Goal: Find specific page/section: Find specific page/section

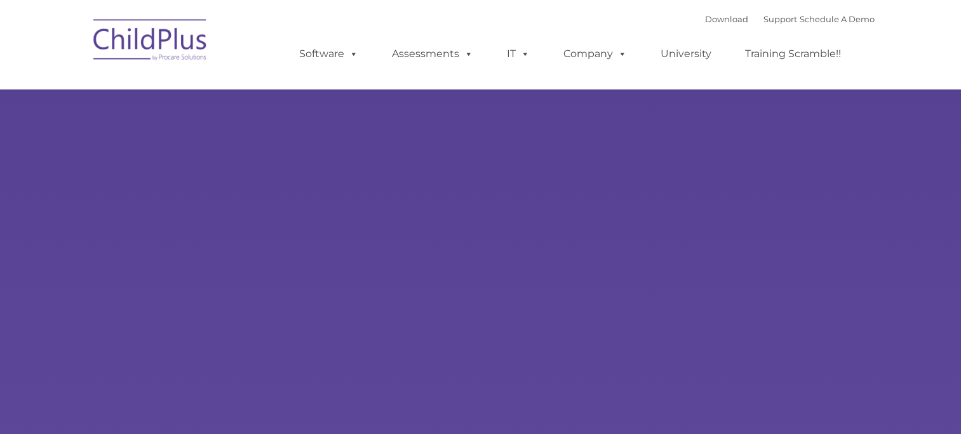
select select "MEDIUM"
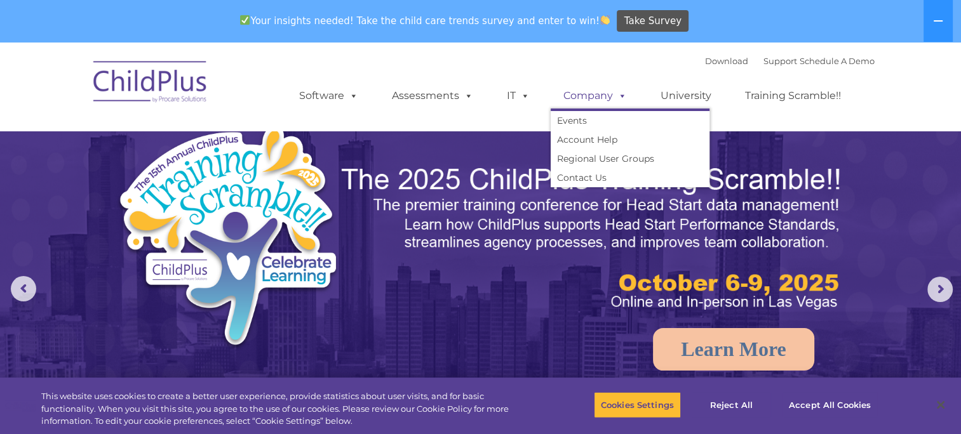
click at [618, 100] on span at bounding box center [620, 96] width 14 height 12
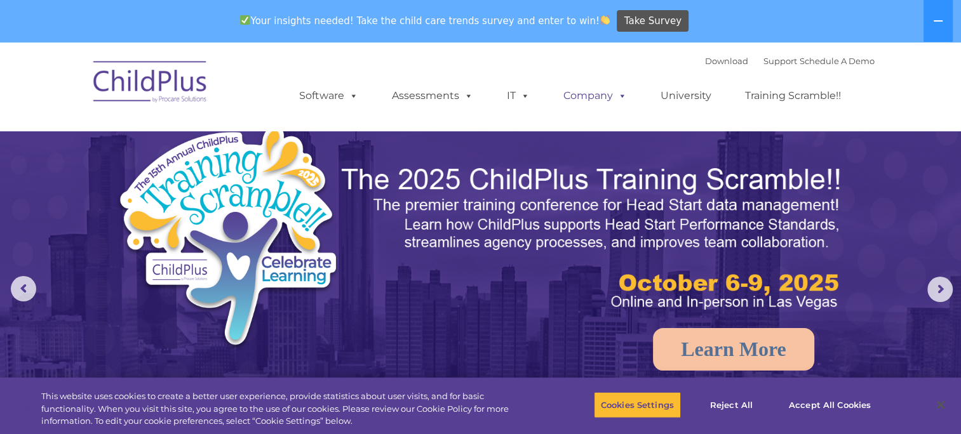
click at [619, 95] on span at bounding box center [620, 96] width 14 height 12
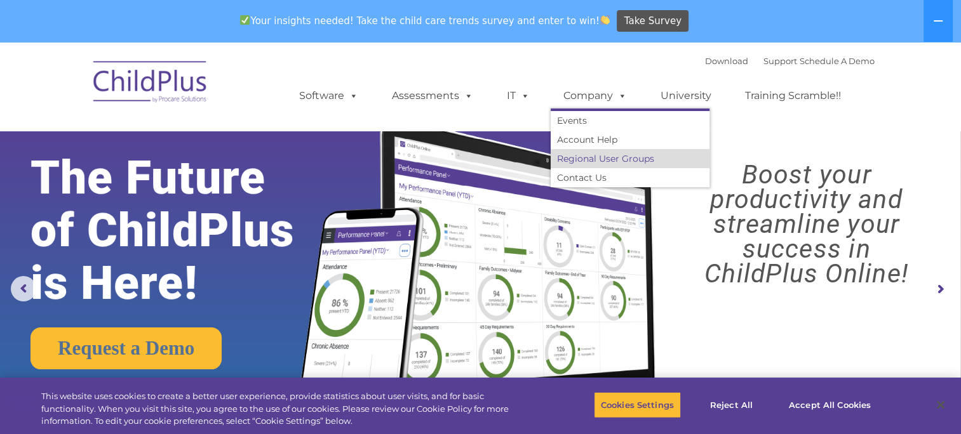
click at [615, 158] on link "Regional User Groups" at bounding box center [630, 158] width 159 height 19
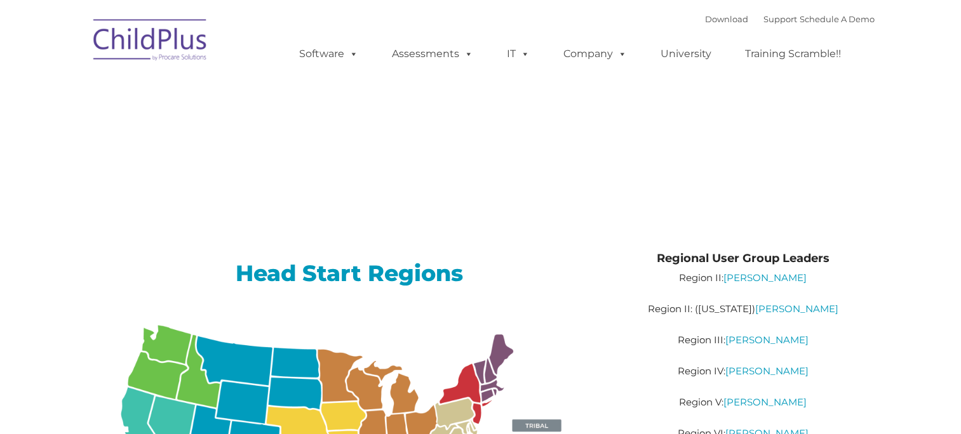
type input ""
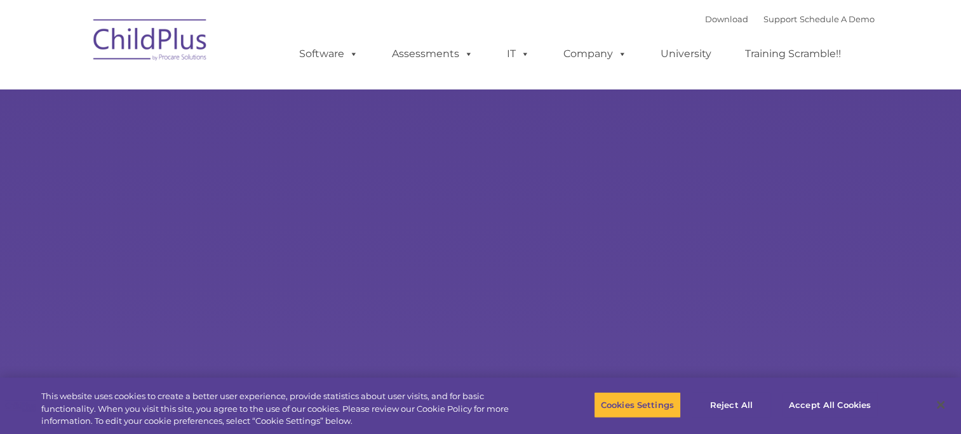
select select "MEDIUM"
